Goal: Check status: Check status

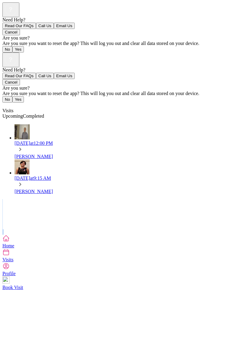
click at [4, 198] on div "Need Help? Read Our FAQs Call Us Email Us Cancel Are you sure? Are you sure you…" at bounding box center [123, 144] width 243 height 182
click at [235, 232] on div "Need Help? Read Our FAQs Call Us Email Us Cancel Are you sure? Are you sure you…" at bounding box center [123, 144] width 243 height 182
click at [239, 173] on div "Need Help? Read Our FAQs Call Us Email Us Cancel Are you sure? Are you sure you…" at bounding box center [123, 144] width 243 height 182
click at [69, 154] on div "[PERSON_NAME]" at bounding box center [129, 156] width 231 height 5
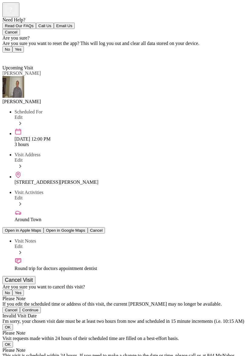
click at [11, 54] on span "Back" at bounding box center [11, 56] width 10 height 5
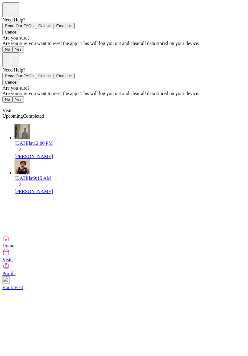
click at [77, 141] on div "Thu, Sep 25 at 12:00 PM" at bounding box center [129, 143] width 231 height 5
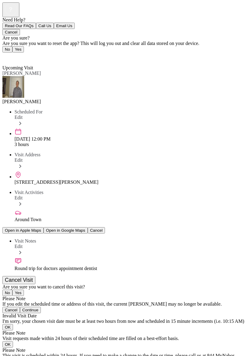
click at [4, 53] on icon at bounding box center [4, 56] width 4 height 6
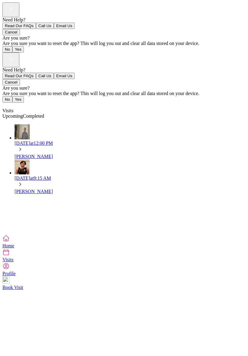
click at [17, 53] on rect at bounding box center [11, 59] width 12 height 12
click at [20, 85] on button "Cancel" at bounding box center [11, 82] width 18 height 6
click at [133, 235] on div "Need Help? Read Our FAQs Call Us Email Us Cancel Are you sure? Are you sure you…" at bounding box center [123, 144] width 243 height 182
